Goal: Complete application form

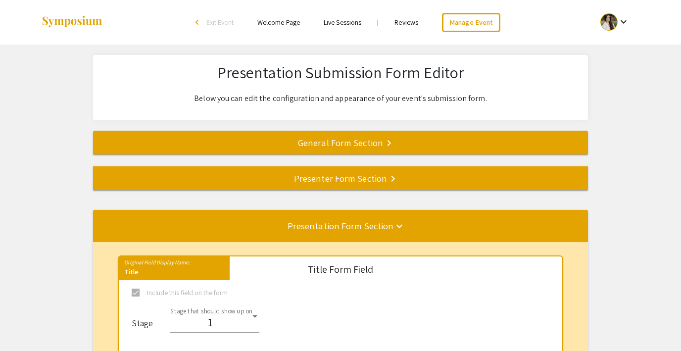
select select "8"
